Goal: Task Accomplishment & Management: Complete application form

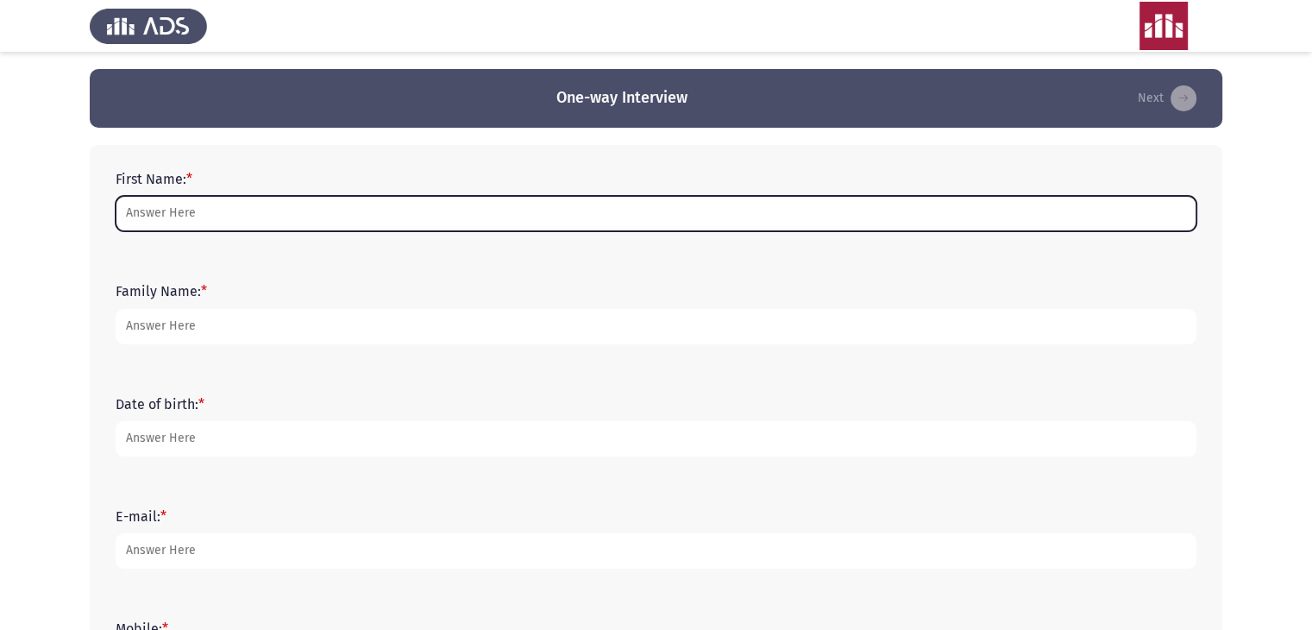
click at [268, 205] on input "First Name: *" at bounding box center [656, 213] width 1081 height 35
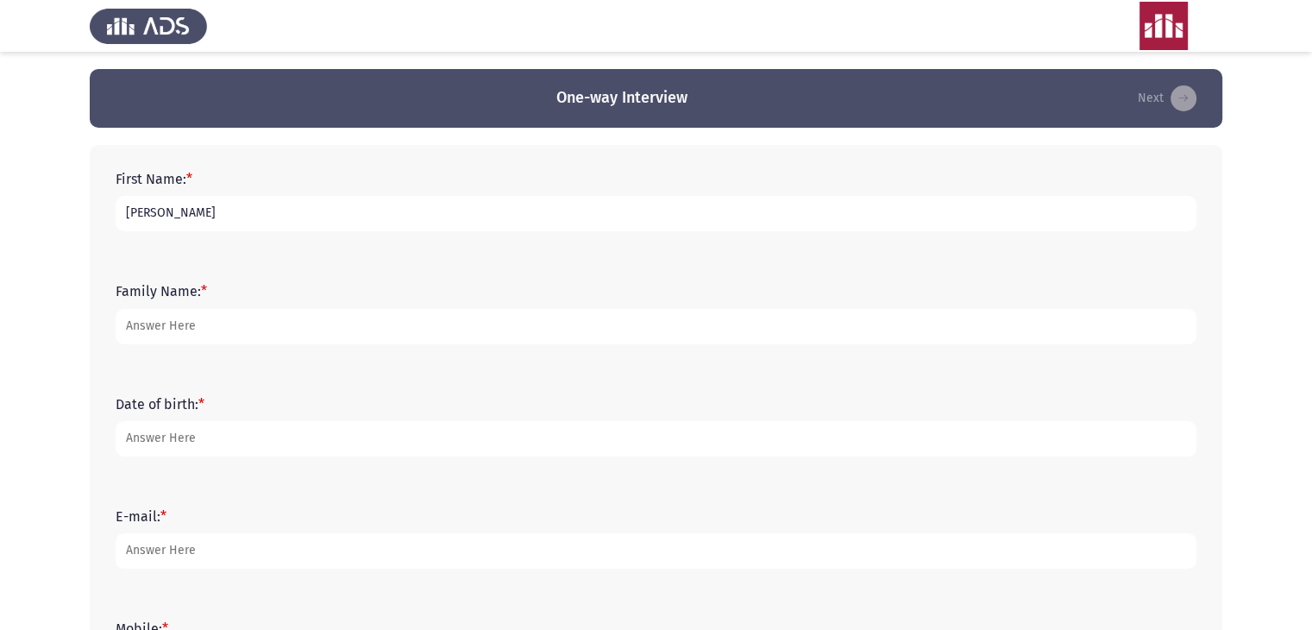
type input "[PERSON_NAME]"
type input "Shawky"
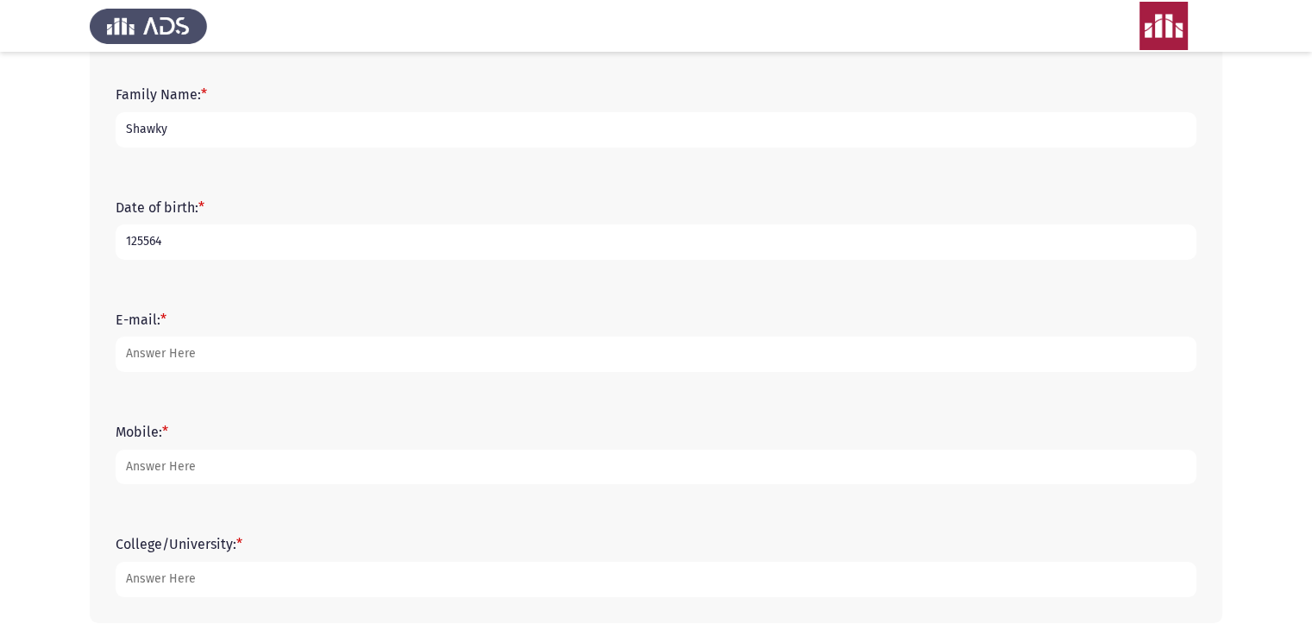
scroll to position [198, 0]
type input "125564"
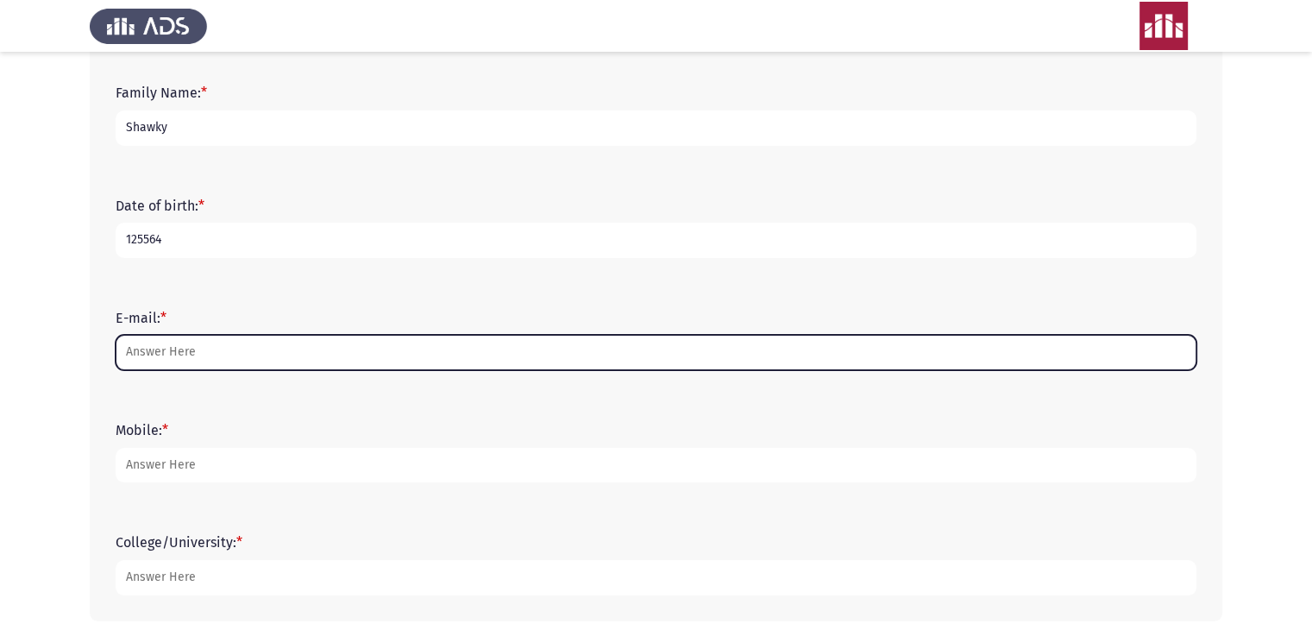
click at [196, 347] on input "E-mail: *" at bounding box center [656, 352] width 1081 height 35
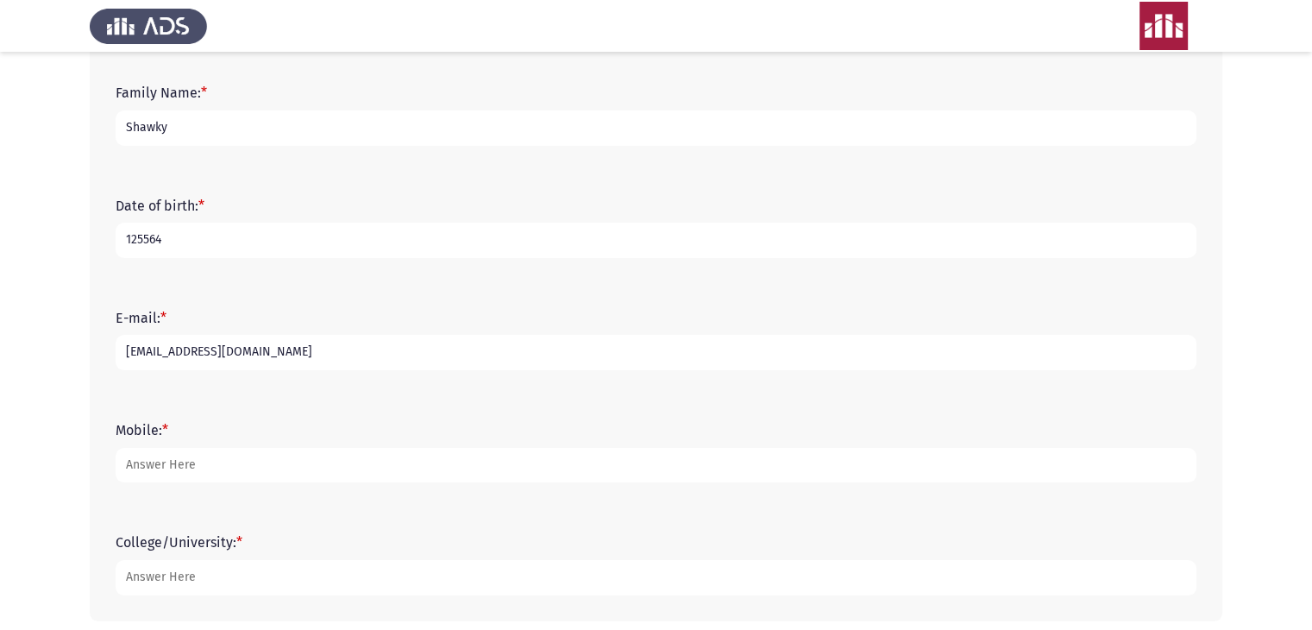
scroll to position [276, 0]
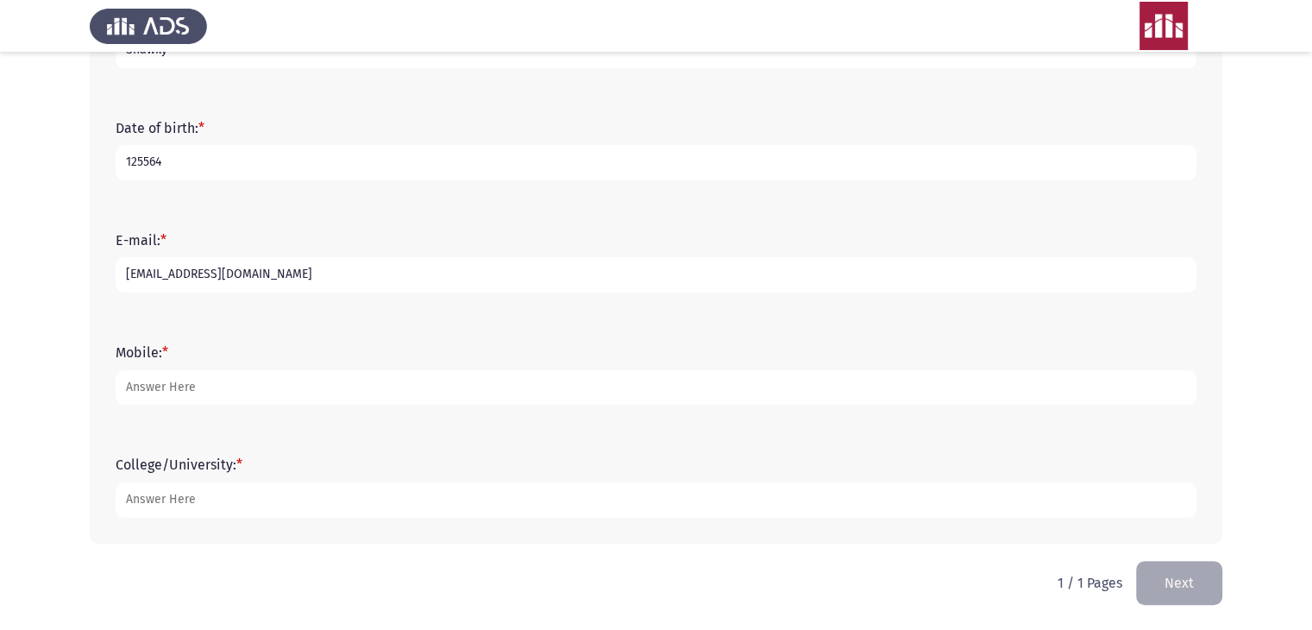
type input "[EMAIL_ADDRESS][DOMAIN_NAME]"
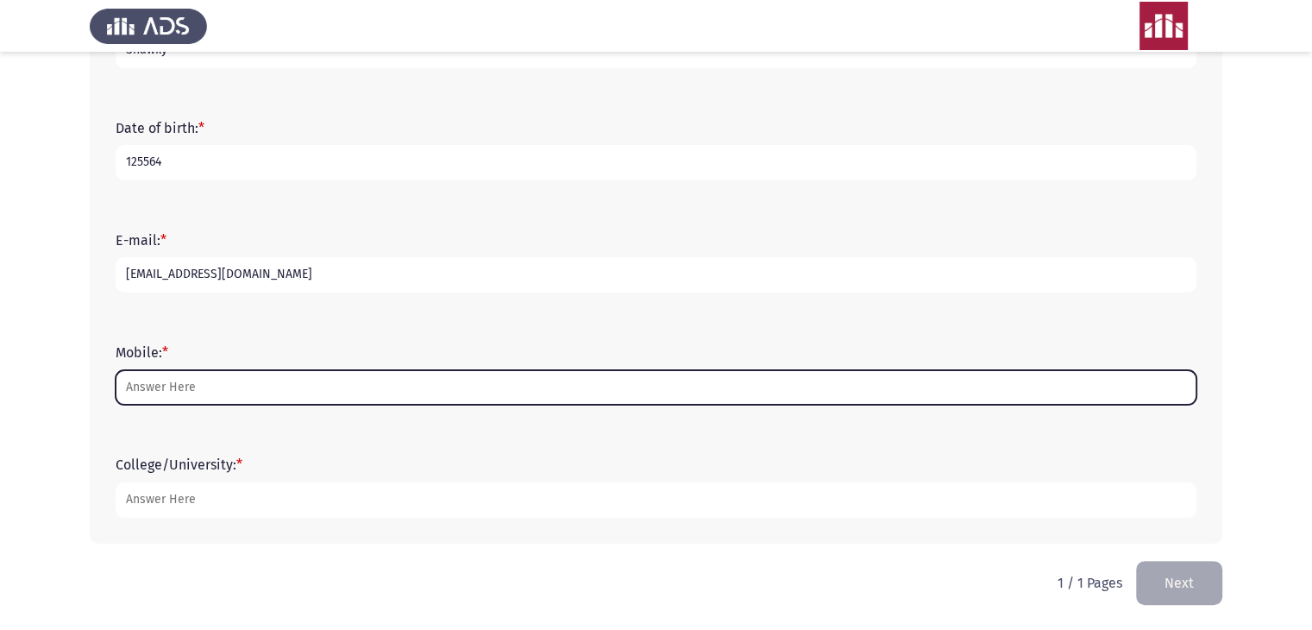
click at [198, 383] on input "Mobile: *" at bounding box center [656, 387] width 1081 height 35
type input "0100"
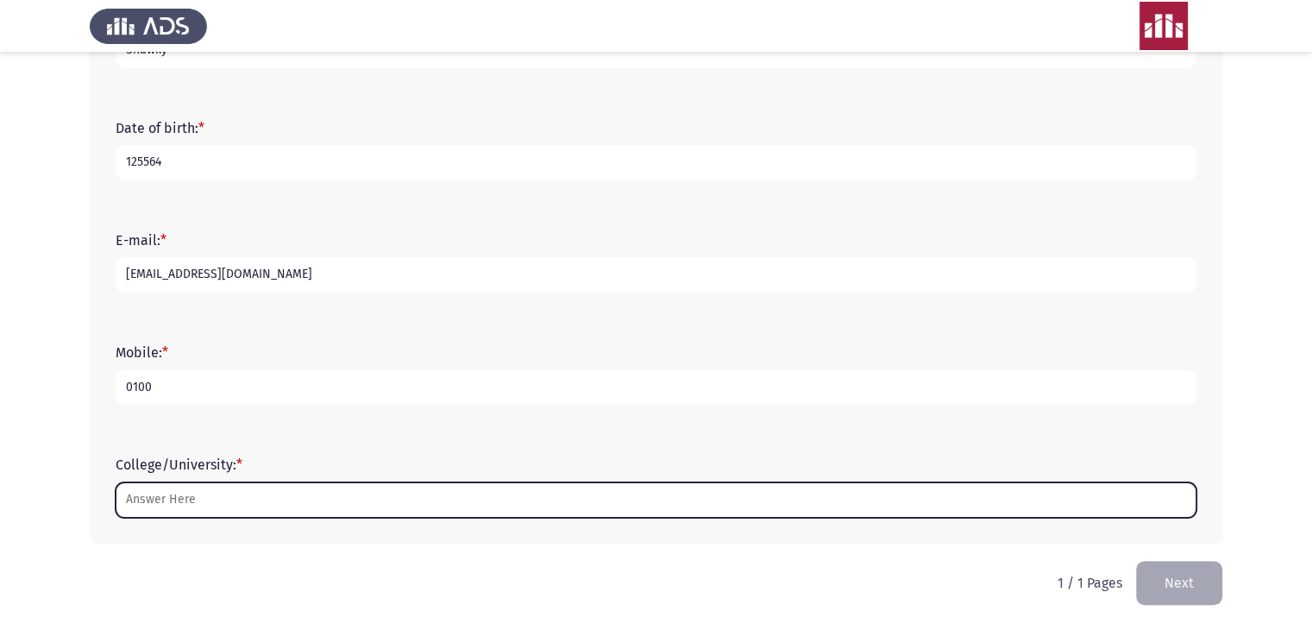
click at [200, 491] on input "College/University: *" at bounding box center [656, 499] width 1081 height 35
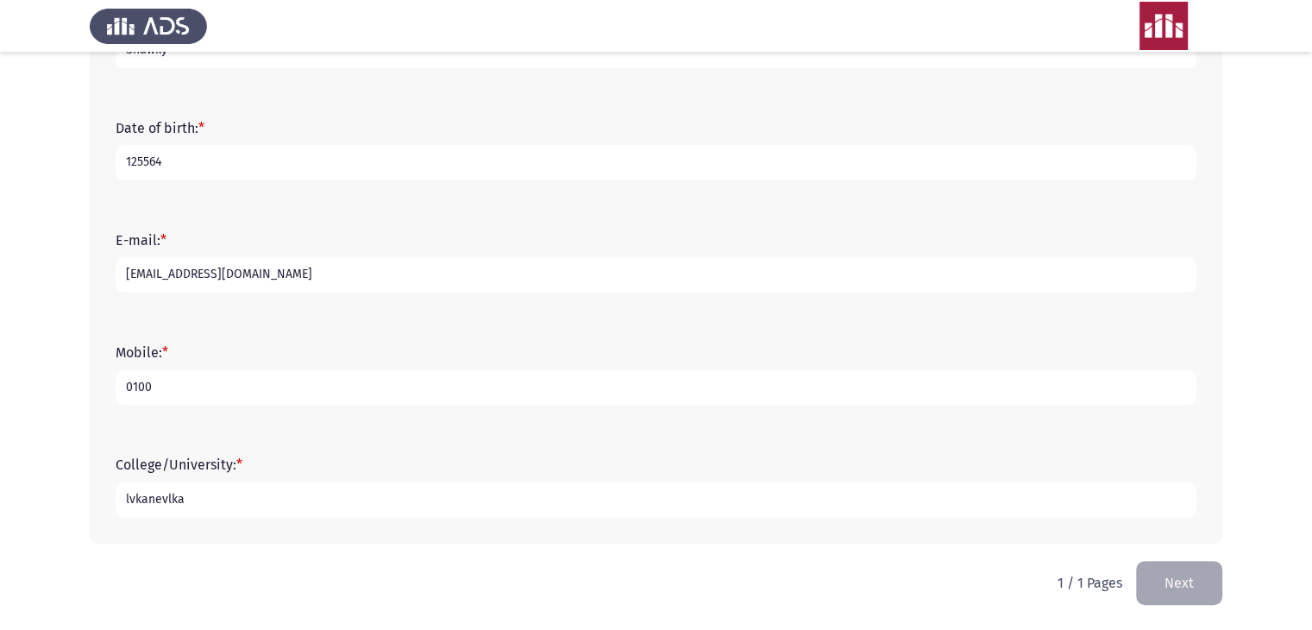
type input "lvkanevlka"
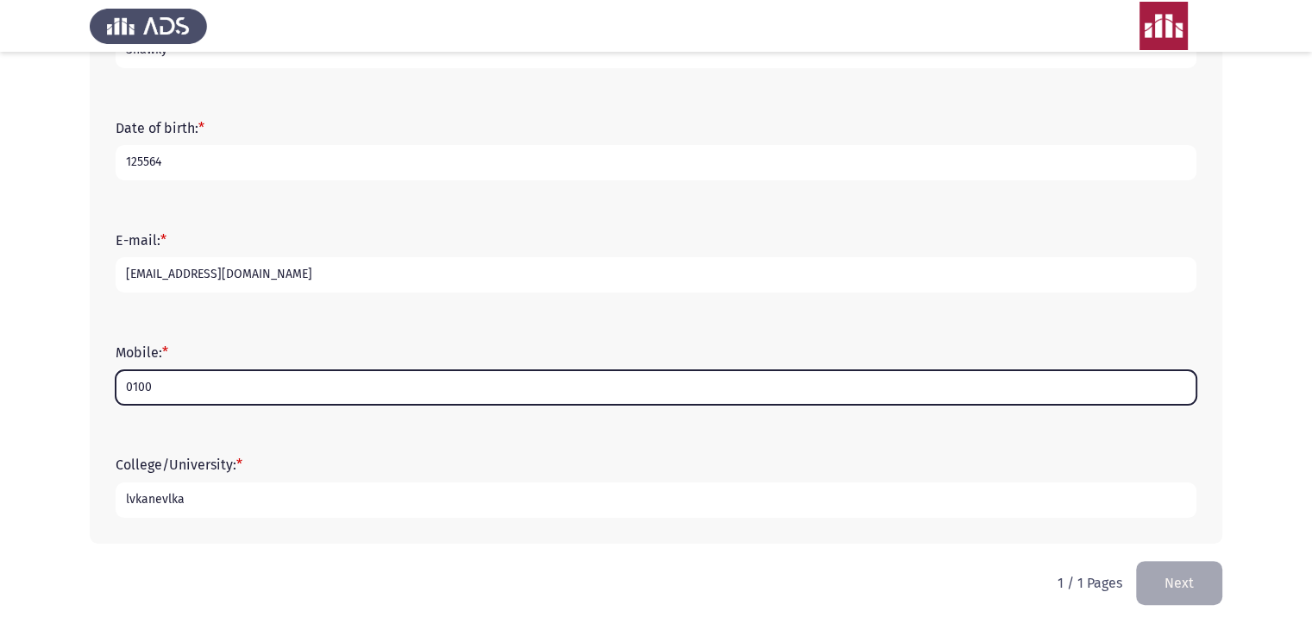
click at [170, 391] on input "0100" at bounding box center [656, 387] width 1081 height 35
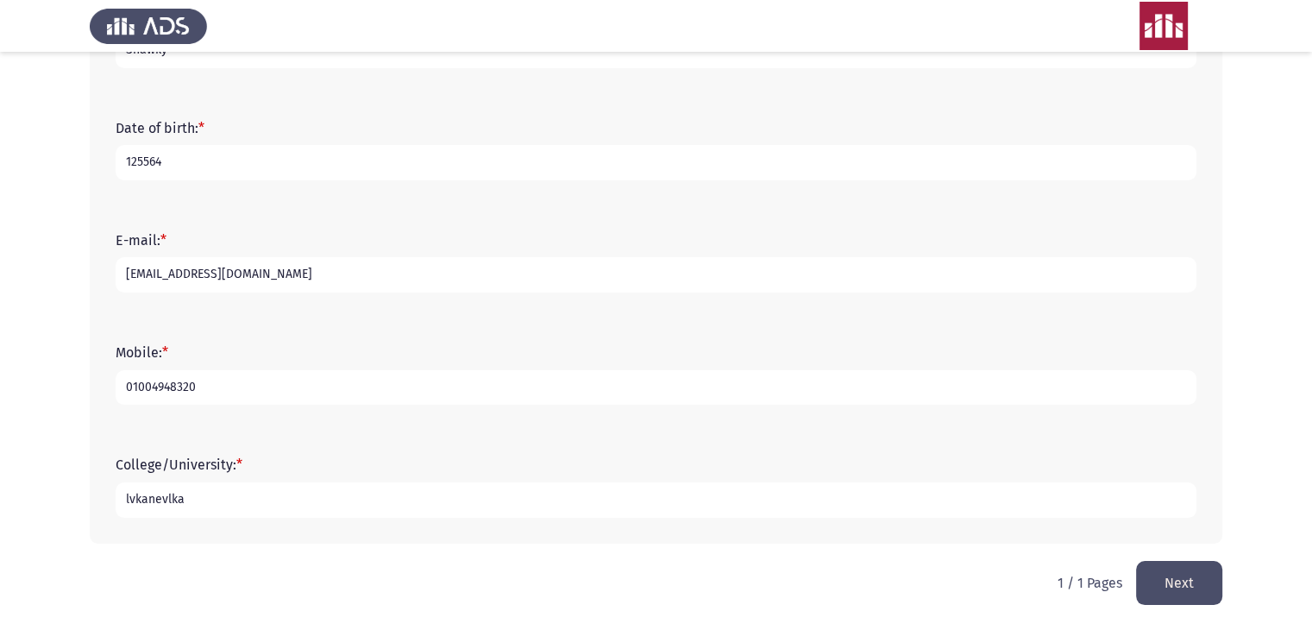
type input "01004948320"
click at [1185, 582] on button "Next" at bounding box center [1179, 583] width 86 height 44
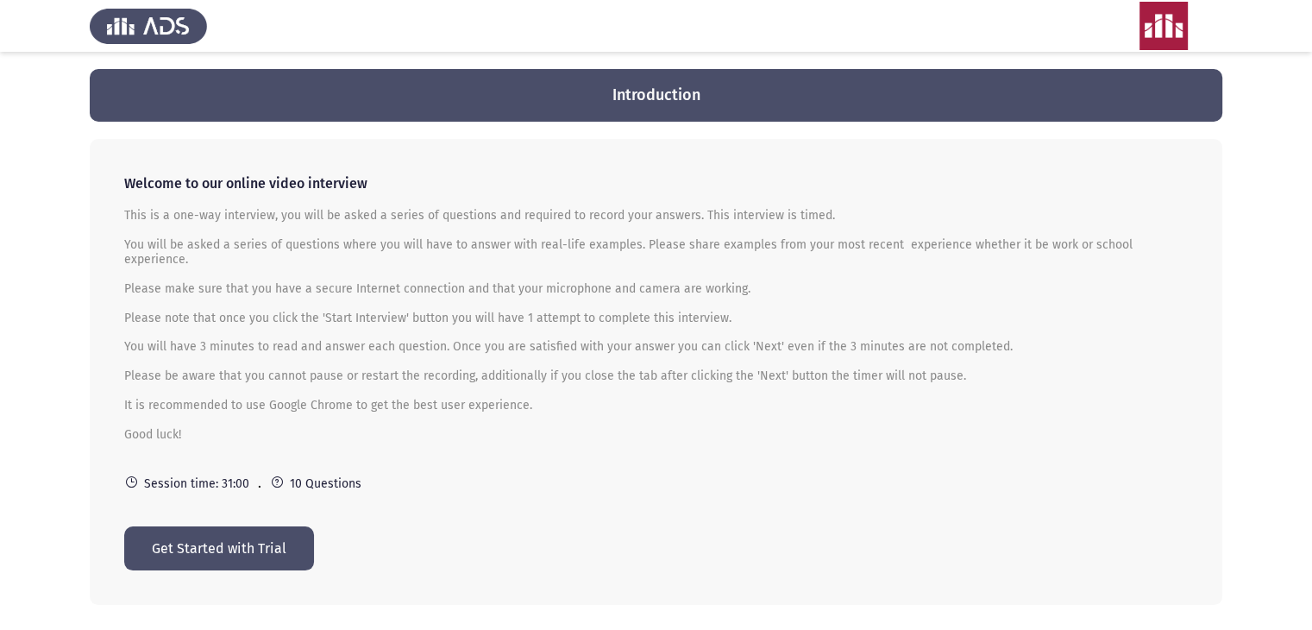
drag, startPoint x: 291, startPoint y: 219, endPoint x: 594, endPoint y: 218, distance: 302.9
click at [594, 218] on p "This is a one-way interview, you will be asked a series of questions and requir…" at bounding box center [656, 333] width 1064 height 249
drag, startPoint x: 430, startPoint y: 215, endPoint x: 694, endPoint y: 217, distance: 264.0
click at [694, 217] on p "This is a one-way interview, you will be asked a series of questions and requir…" at bounding box center [656, 333] width 1064 height 249
drag, startPoint x: 709, startPoint y: 217, endPoint x: 865, endPoint y: 218, distance: 155.3
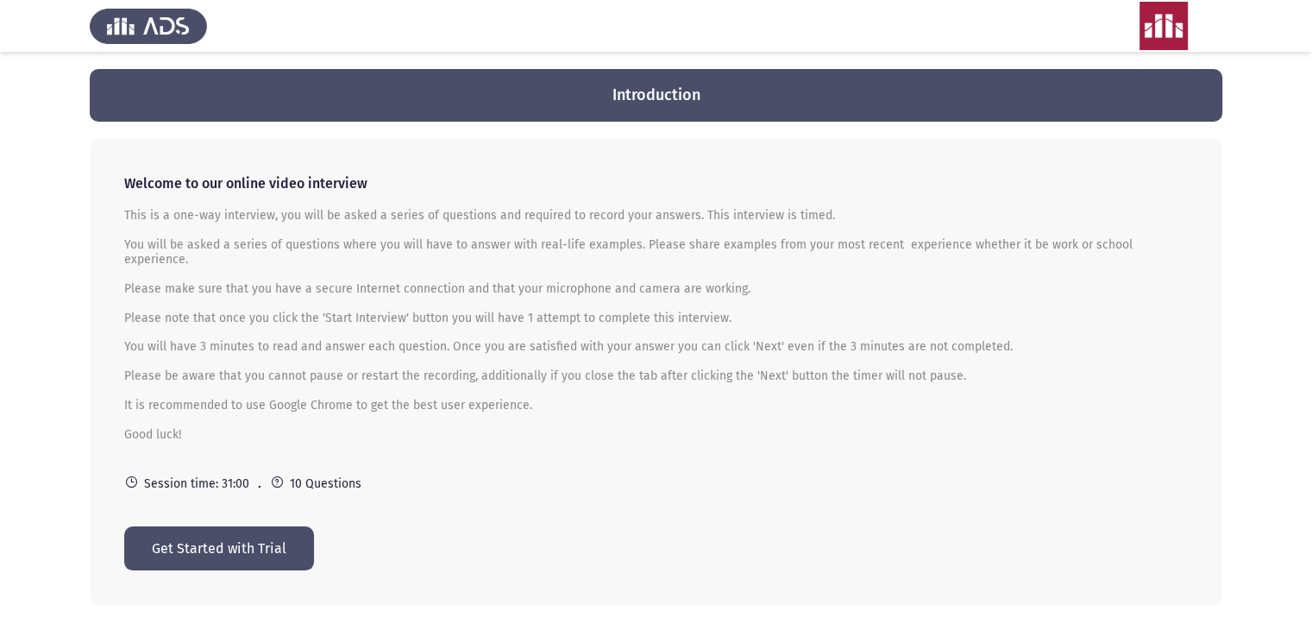
click at [865, 218] on p "This is a one-way interview, you will be asked a series of questions and requir…" at bounding box center [656, 333] width 1064 height 249
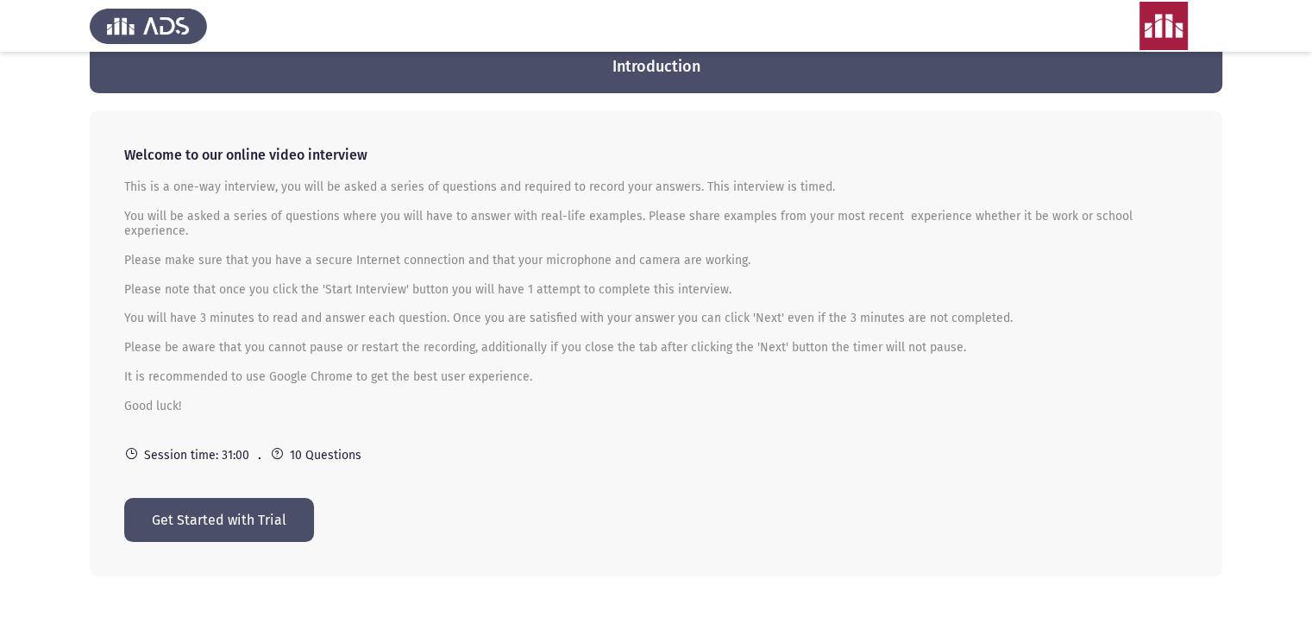
drag, startPoint x: 180, startPoint y: 277, endPoint x: 404, endPoint y: 363, distance: 239.6
click at [404, 363] on div "You will be asked a series of questions where you will have to answer with real…" at bounding box center [656, 319] width 1064 height 219
click at [274, 514] on button "Get Started with Trial" at bounding box center [219, 520] width 190 height 44
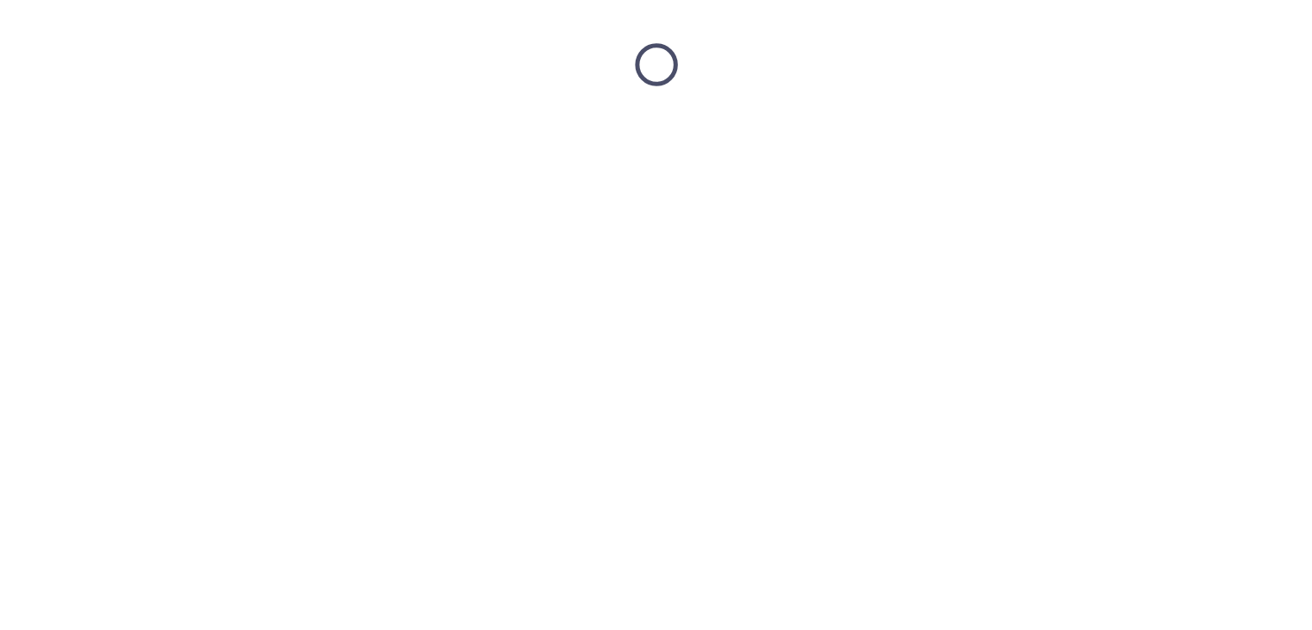
scroll to position [0, 0]
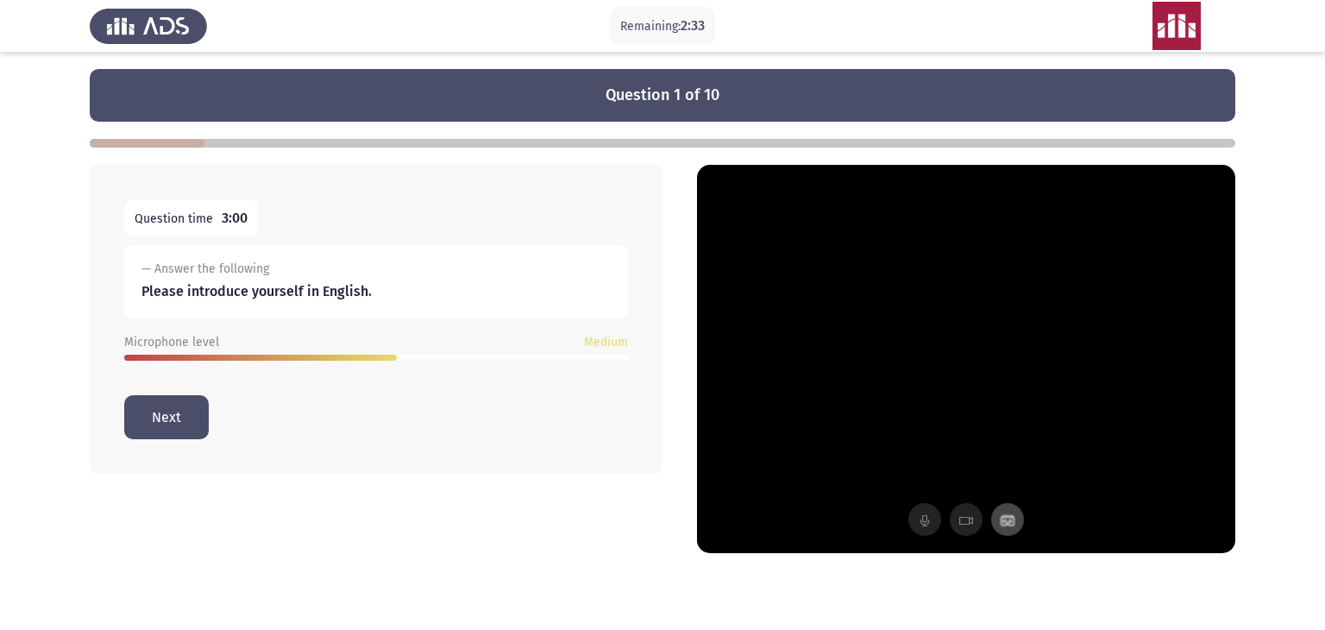
click at [160, 429] on button "Next" at bounding box center [166, 417] width 85 height 44
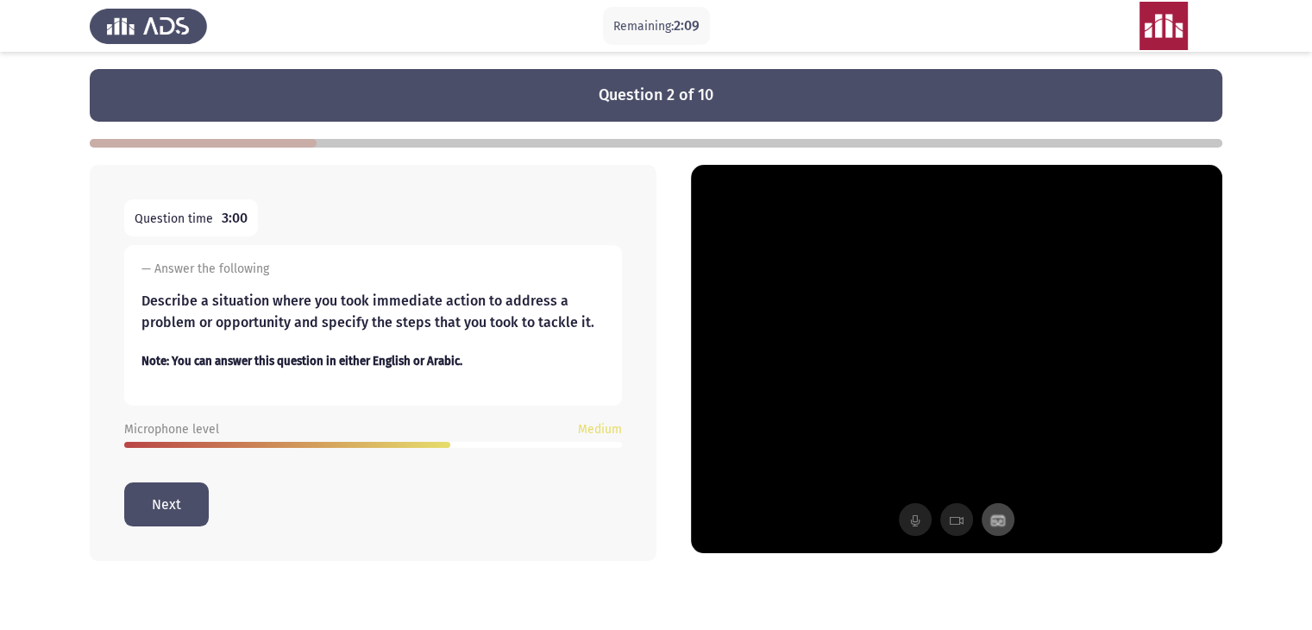
click at [137, 485] on button "Next" at bounding box center [166, 504] width 85 height 44
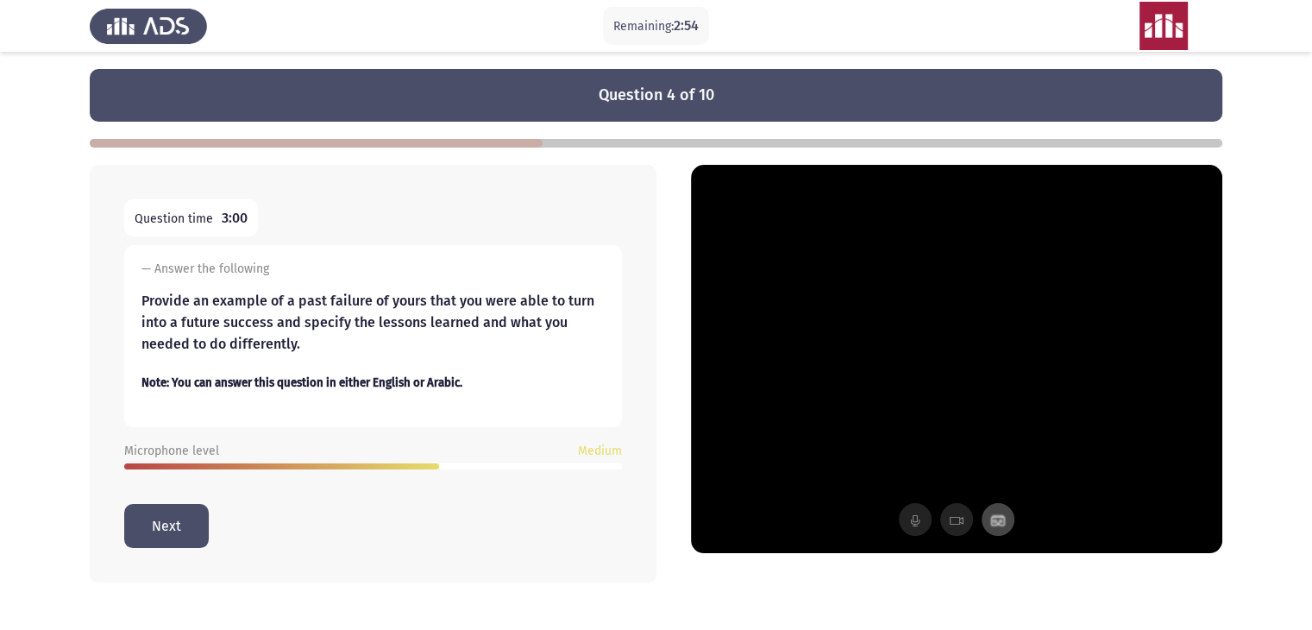
click at [168, 515] on button "Next" at bounding box center [166, 526] width 85 height 44
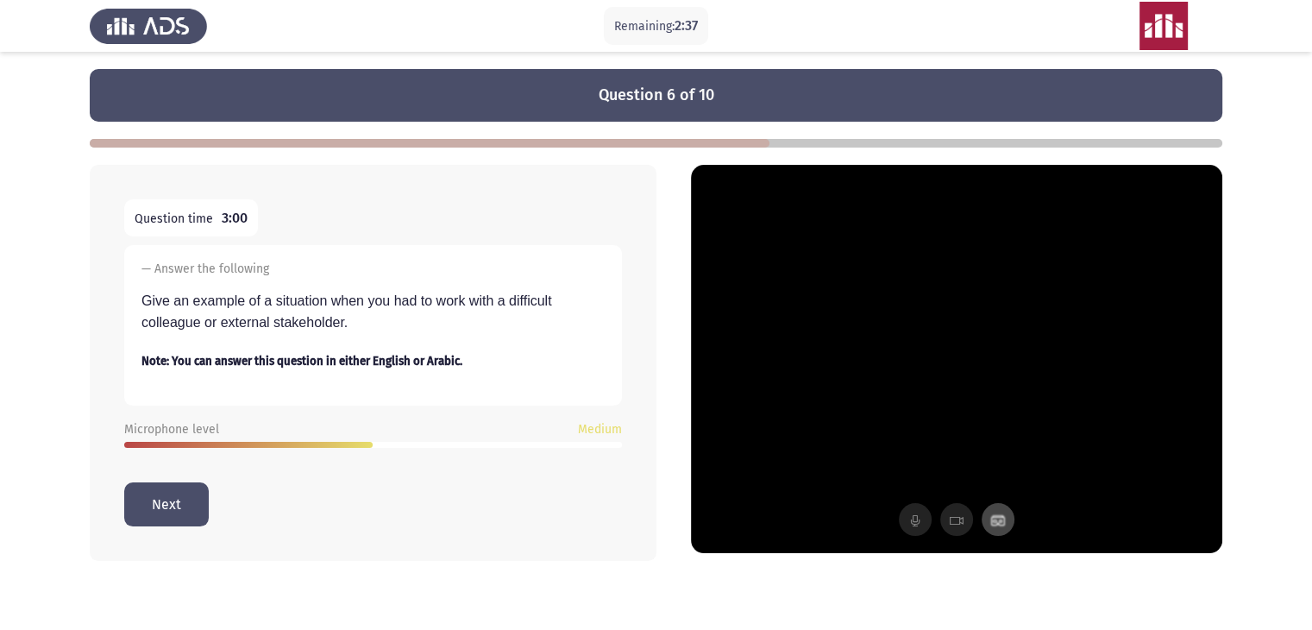
click at [179, 507] on button "Next" at bounding box center [166, 504] width 85 height 44
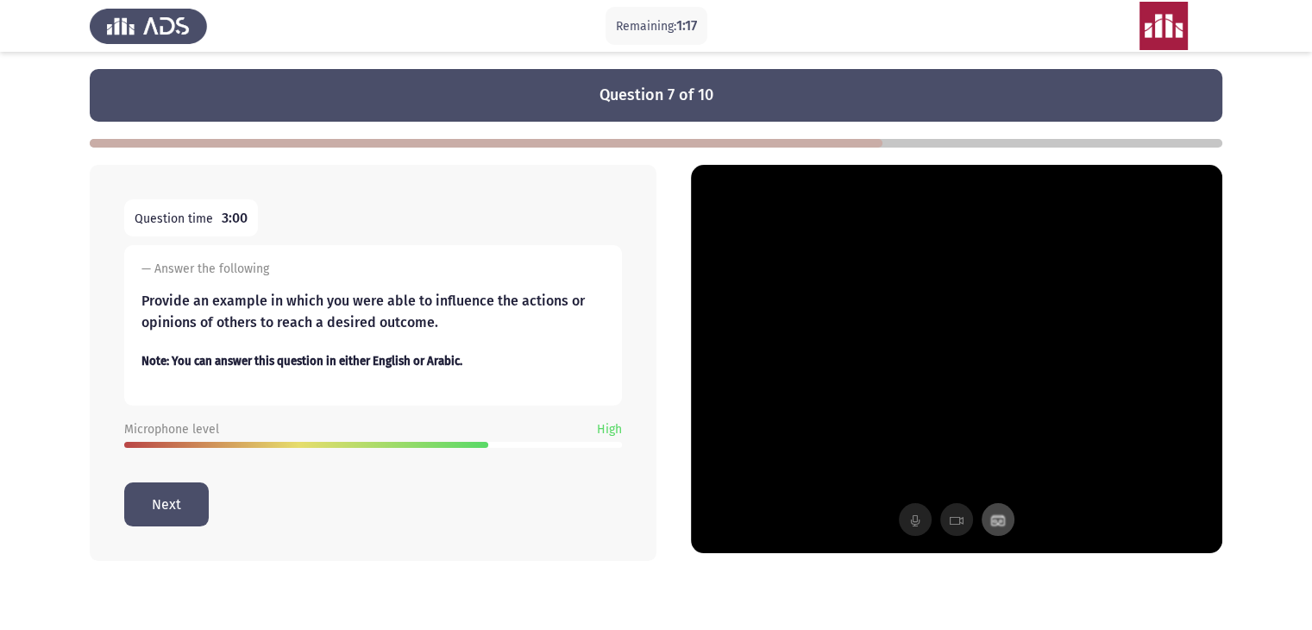
click at [156, 501] on button "Next" at bounding box center [166, 504] width 85 height 44
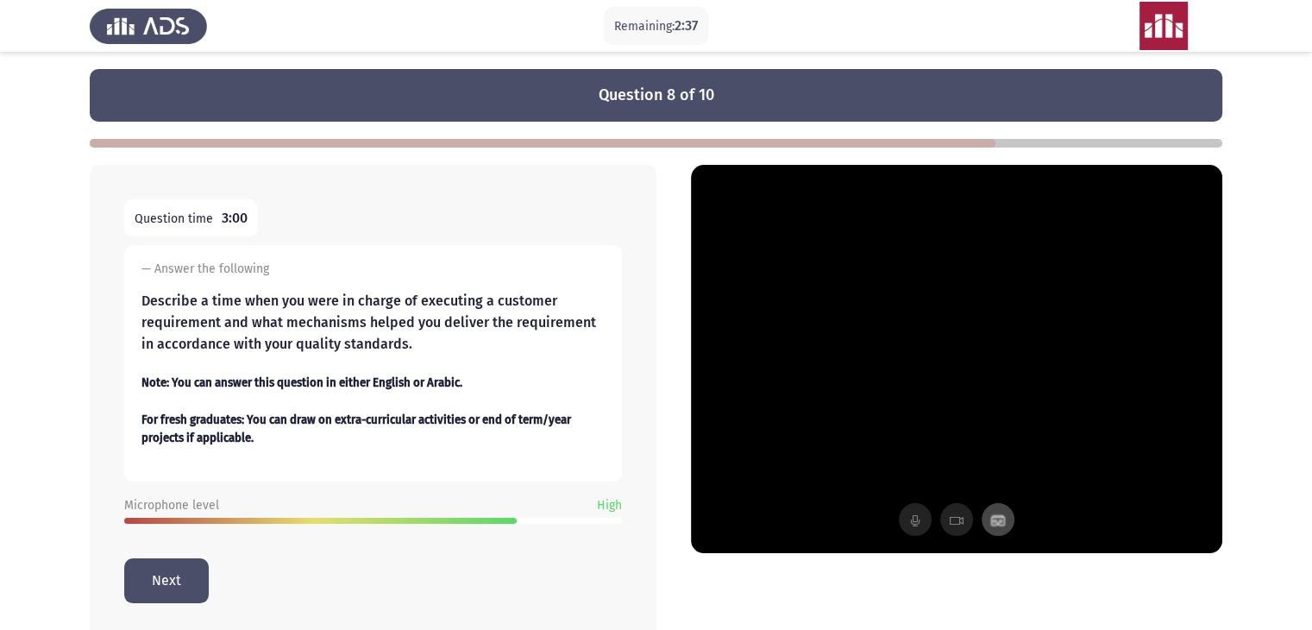
click at [173, 581] on button "Next" at bounding box center [166, 580] width 85 height 44
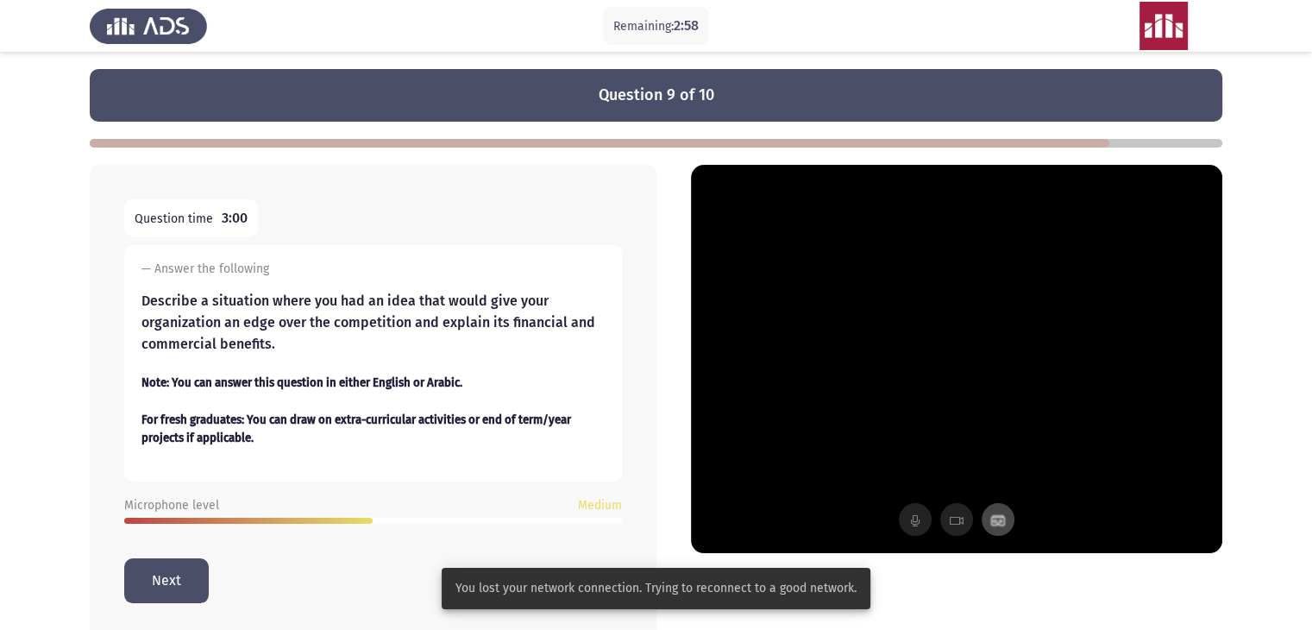
click at [173, 581] on button "Next" at bounding box center [166, 580] width 85 height 44
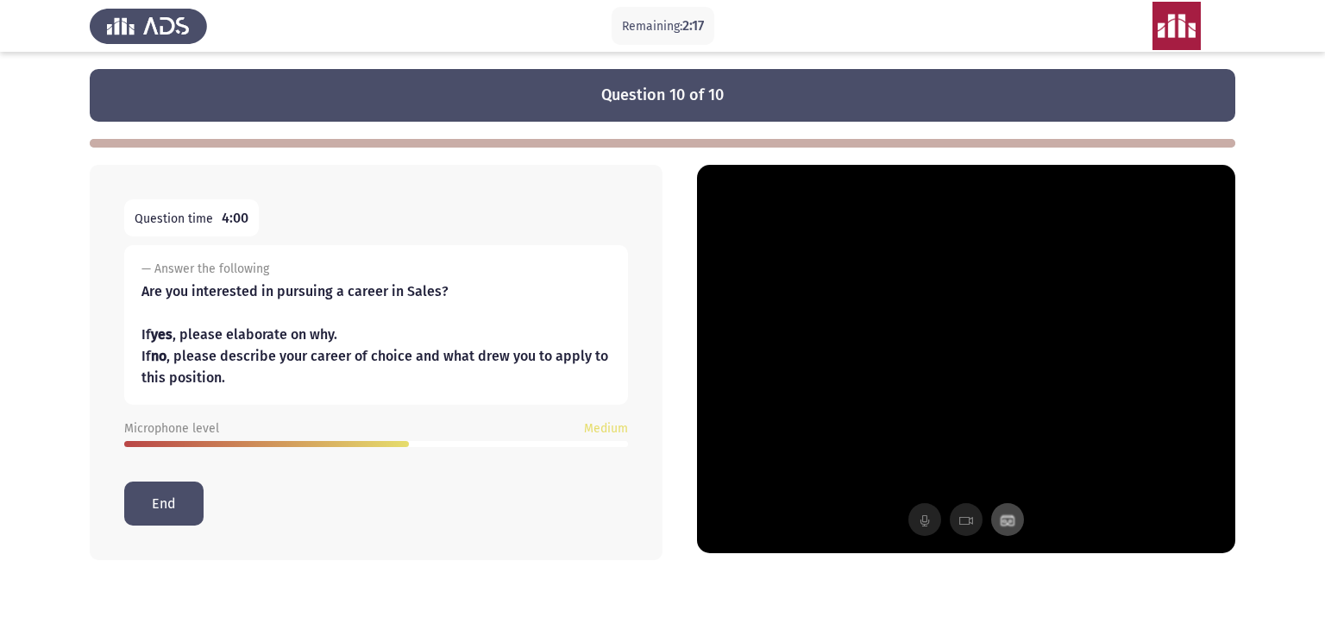
click at [162, 495] on button "End" at bounding box center [163, 503] width 79 height 44
